Goal: Answer question/provide support: Answer question/provide support

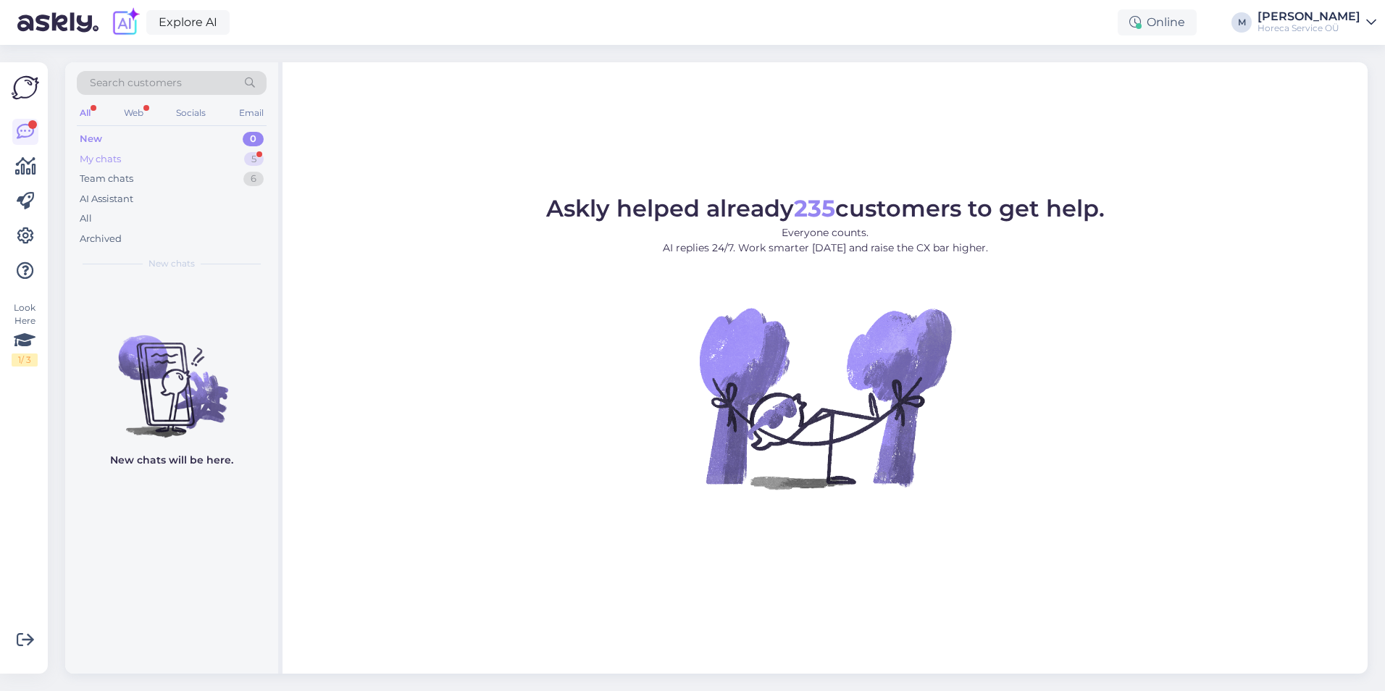
click at [158, 161] on div "My chats 5" at bounding box center [172, 159] width 190 height 20
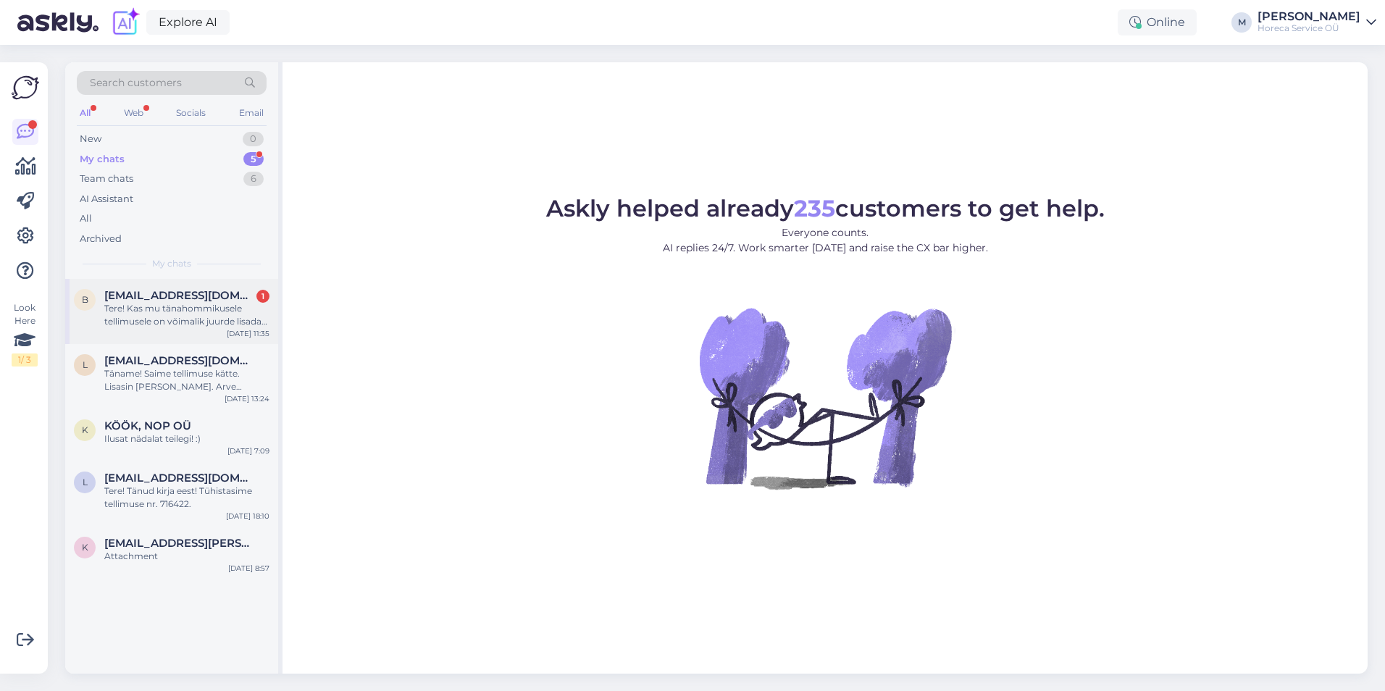
click at [163, 310] on div "Tere! Kas mu tänahommikusele tellimusele on võimalik juurde lisada Vahukoor 35%…" at bounding box center [186, 315] width 165 height 26
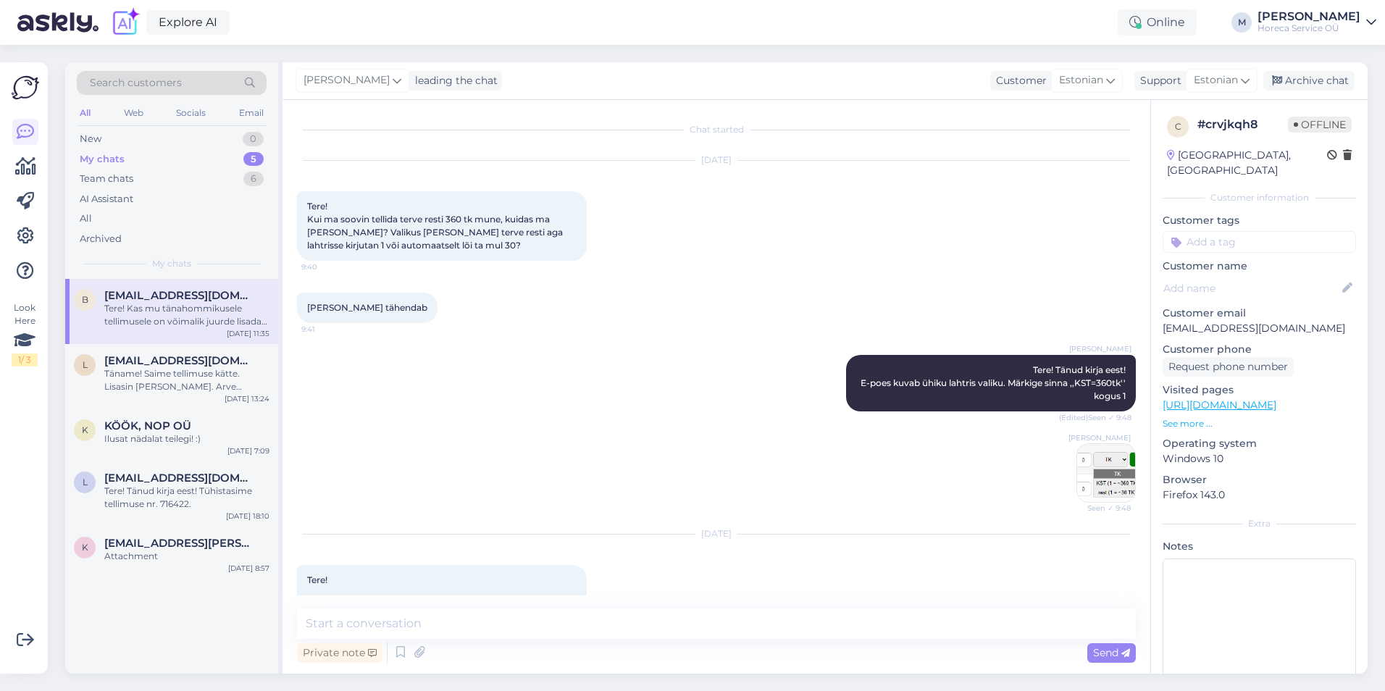
drag, startPoint x: 466, startPoint y: 446, endPoint x: 881, endPoint y: 257, distance: 456.7
click at [881, 257] on div "[DATE] Tere! Kui ma soovin tellida terve resti 360 tk mune, kuidas ma [PERSON_N…" at bounding box center [716, 211] width 839 height 132
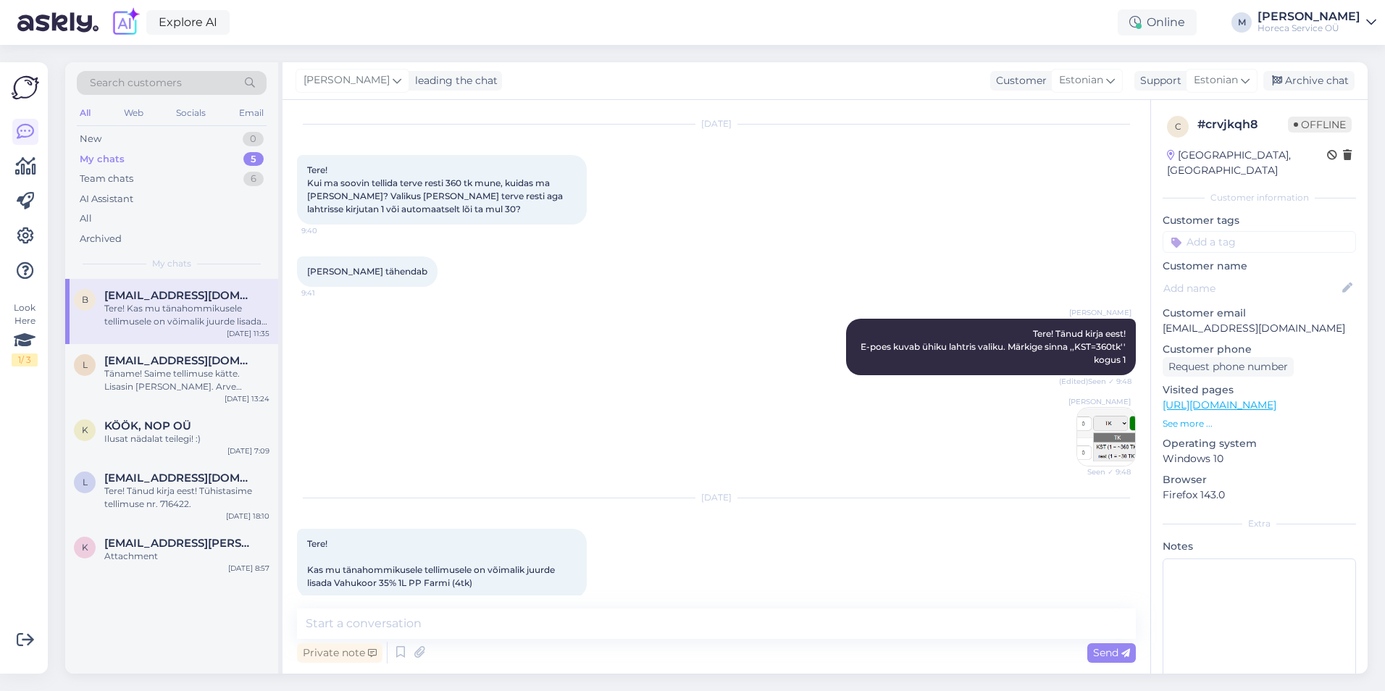
scroll to position [55, 0]
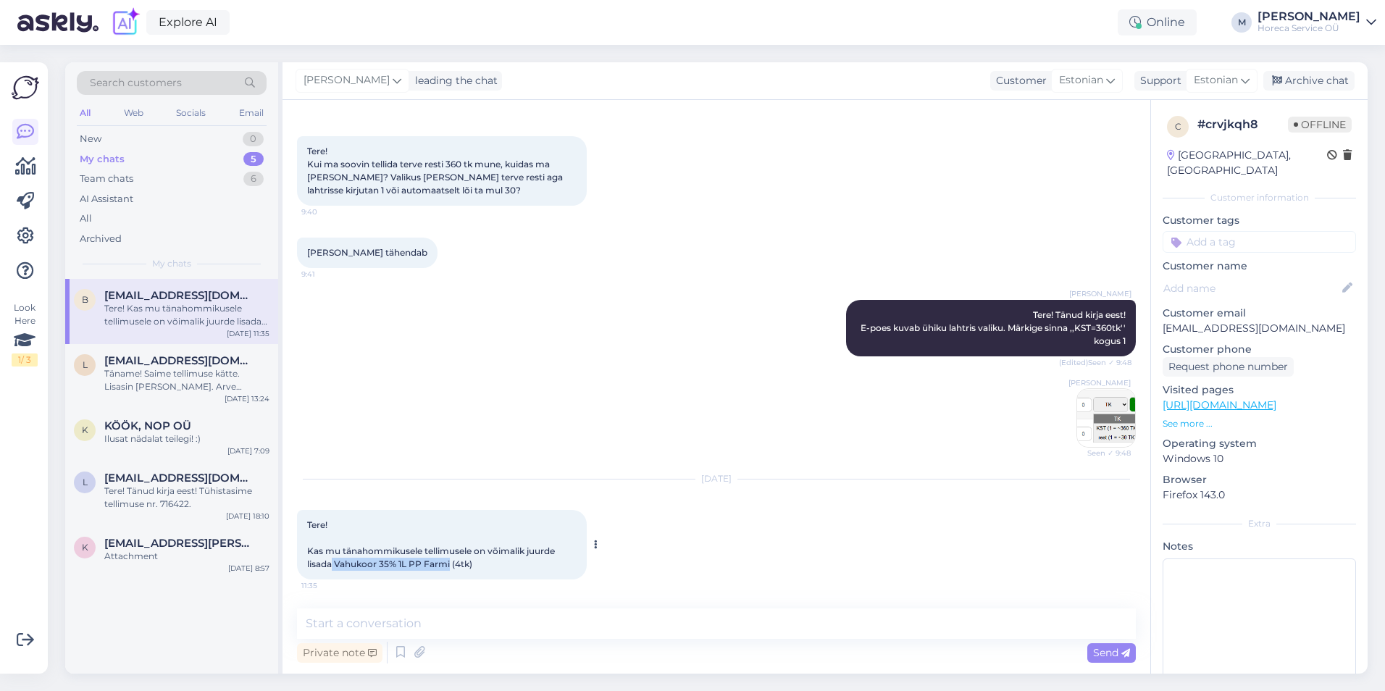
drag, startPoint x: 332, startPoint y: 564, endPoint x: 450, endPoint y: 567, distance: 118.1
click at [450, 567] on span "Tere! Kas mu tänahommikusele tellimusele on võimalik juurde lisada Vahukoor 35%…" at bounding box center [432, 544] width 250 height 50
copy span "Vahukoor 35% 1L PP Farmi"
click at [424, 628] on textarea at bounding box center [716, 623] width 839 height 30
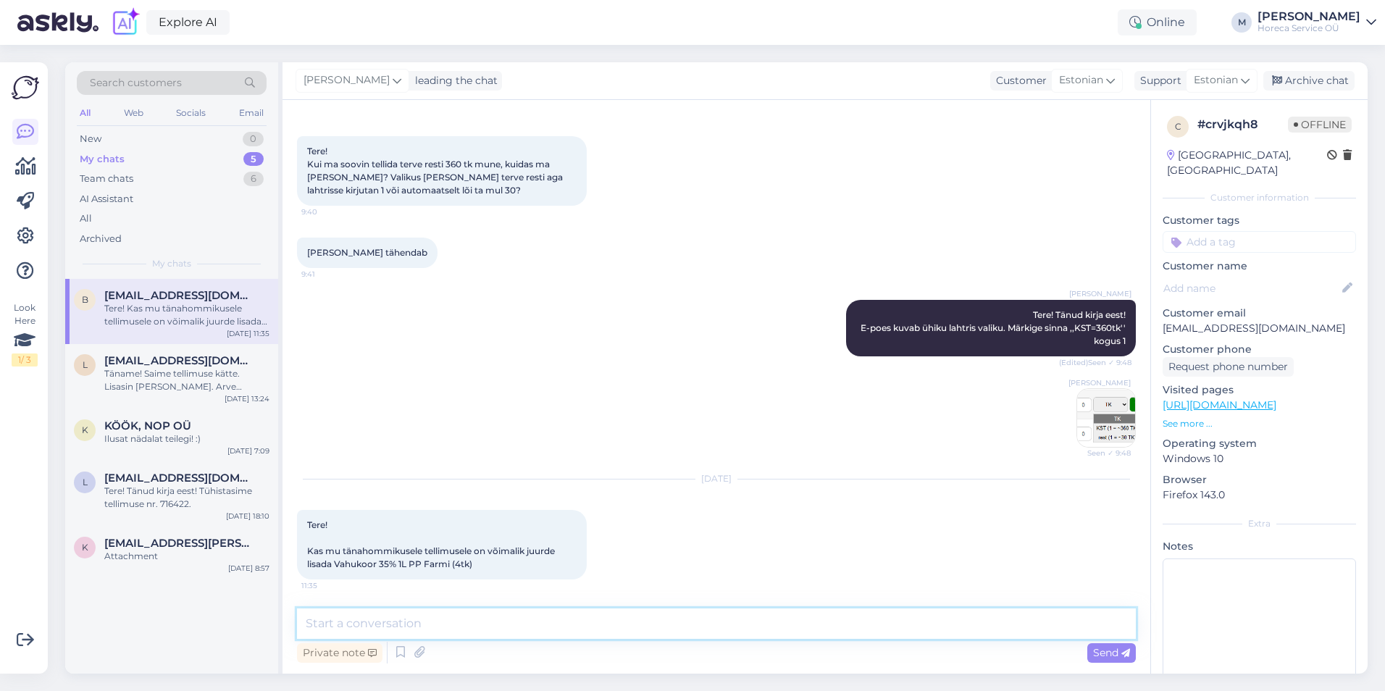
click at [442, 629] on textarea at bounding box center [716, 623] width 839 height 30
type textarea "Tere! Palun öelge tellimuse number ja lisame juurde."
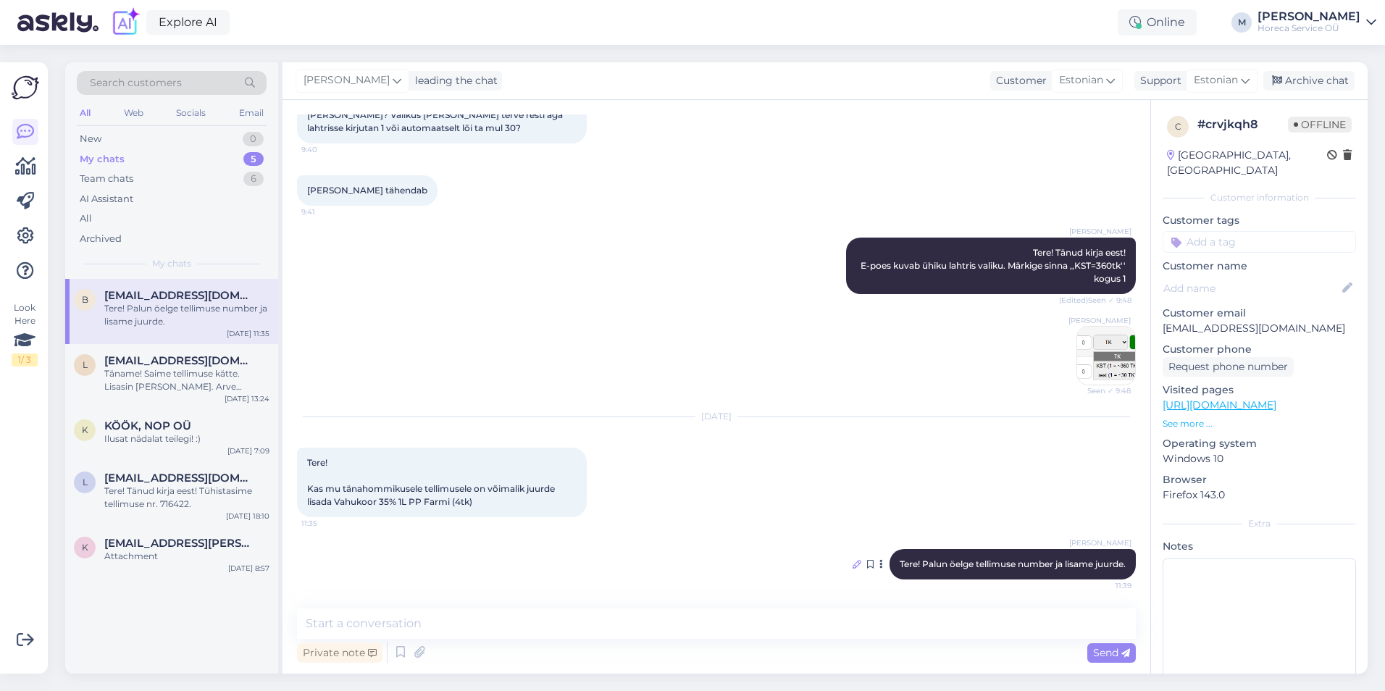
click at [852, 561] on icon at bounding box center [856, 564] width 9 height 9
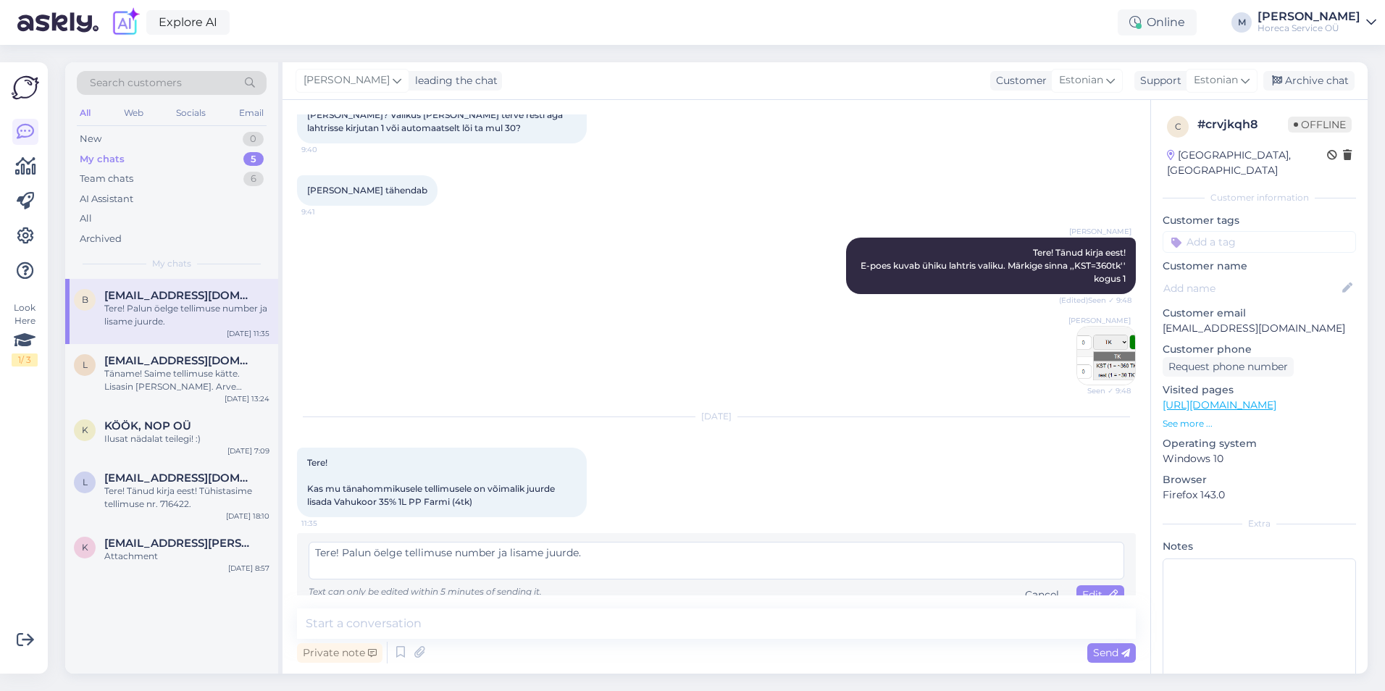
drag, startPoint x: 543, startPoint y: 553, endPoint x: 344, endPoint y: 554, distance: 199.2
click at [344, 554] on textarea "Tere! Palun öelge tellimuse number ja lisame juurde." at bounding box center [716, 561] width 815 height 38
type textarea "Tere! Tänud, lisasin tellimusele juurde."
click at [1108, 592] on icon at bounding box center [1113, 595] width 10 height 10
